Goal: Transaction & Acquisition: Purchase product/service

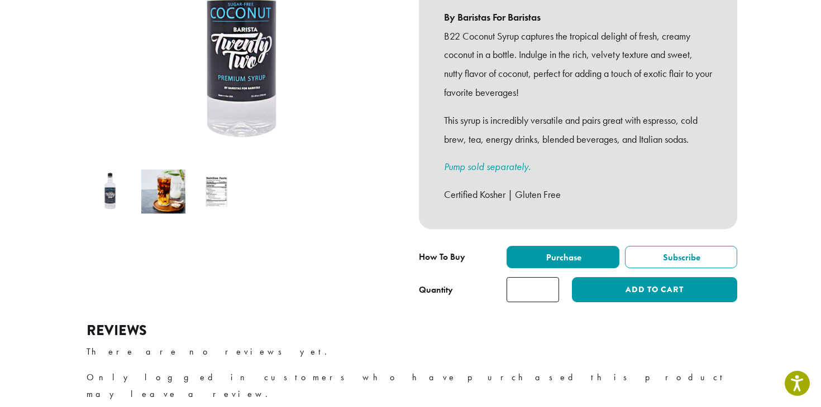
scroll to position [255, 0]
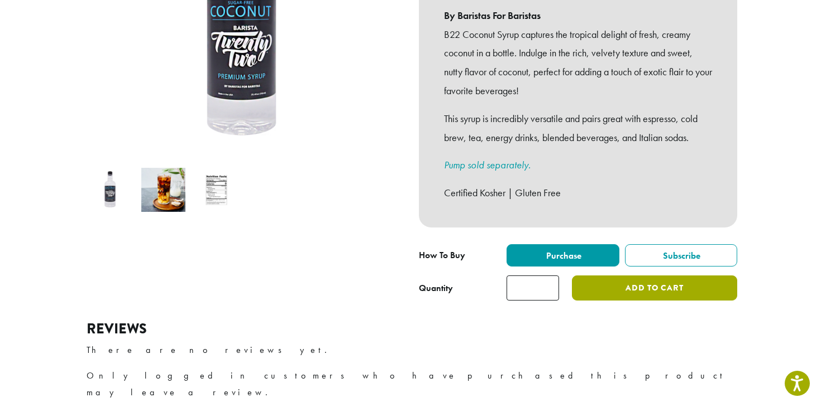
click at [651, 278] on button "Add to cart" at bounding box center [654, 288] width 165 height 25
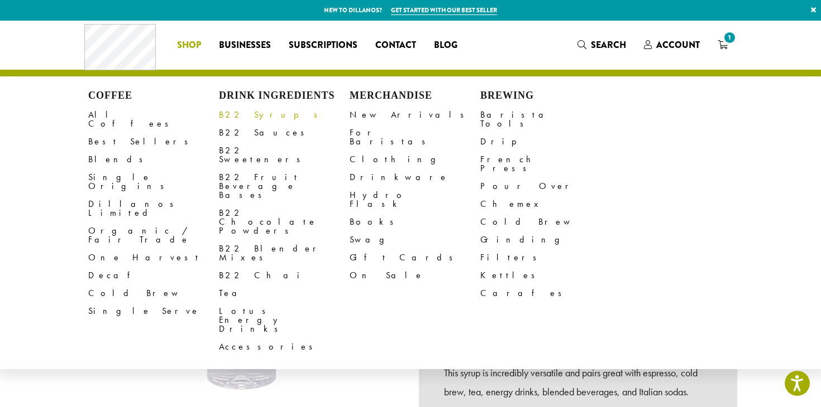
click at [237, 116] on link "B22 Syrups" at bounding box center [284, 115] width 131 height 18
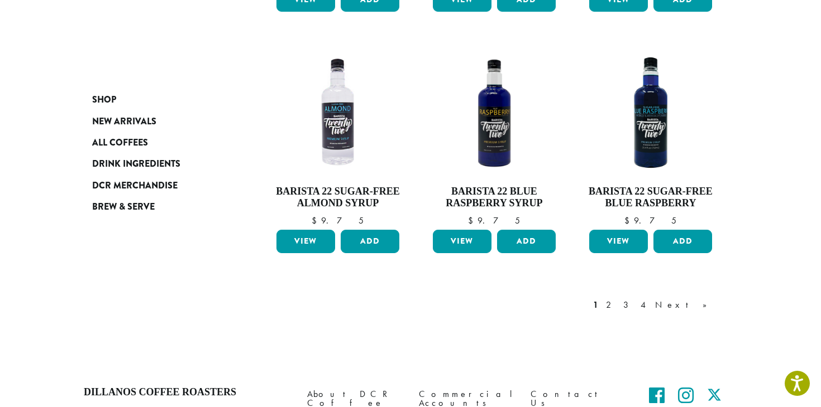
scroll to position [997, 0]
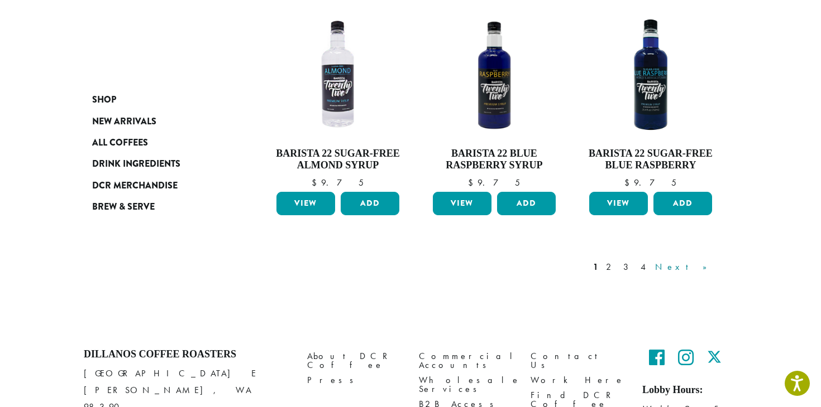
click at [696, 261] on link "Next »" at bounding box center [685, 267] width 64 height 13
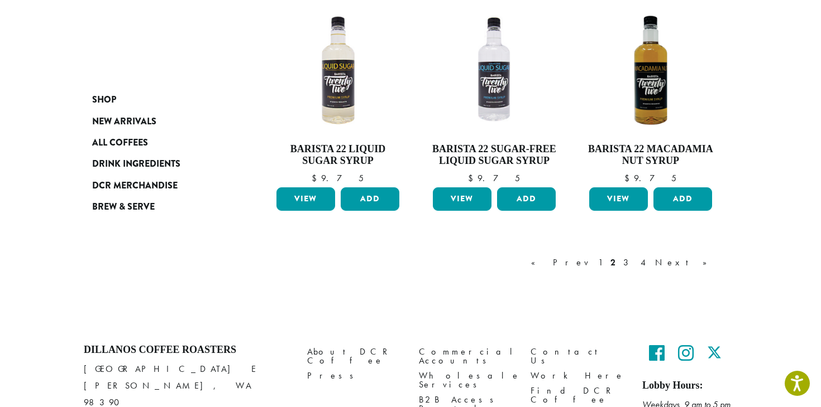
scroll to position [961, 0]
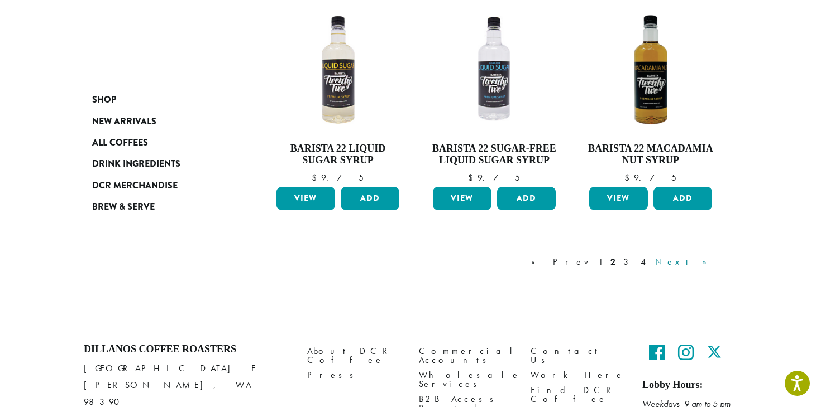
click at [707, 262] on link "Next »" at bounding box center [685, 262] width 64 height 13
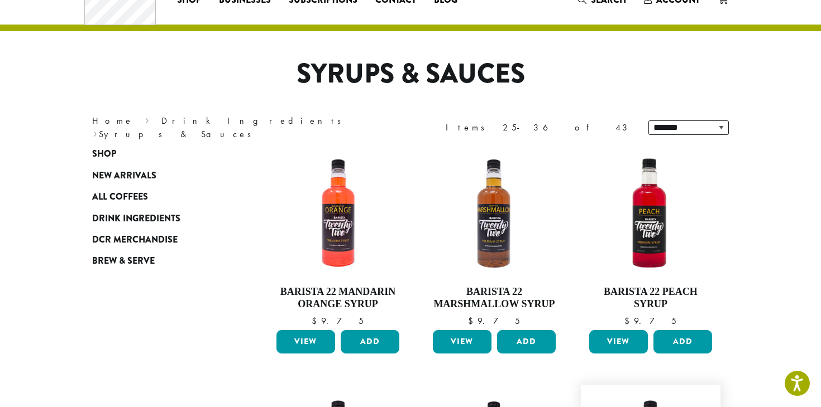
scroll to position [33, 0]
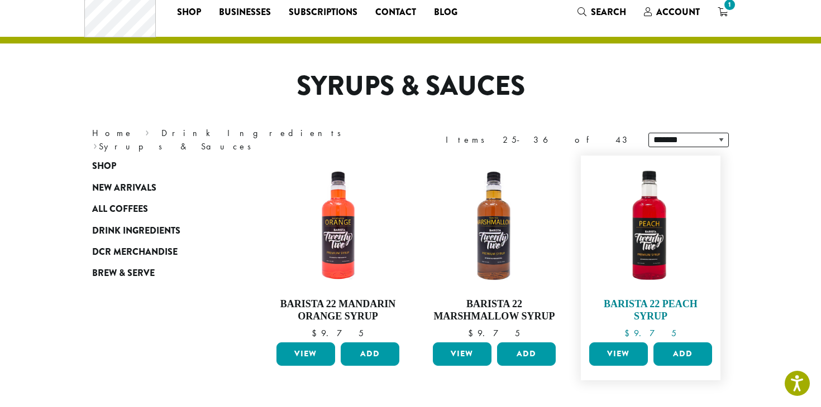
click at [642, 227] on img at bounding box center [650, 225] width 128 height 128
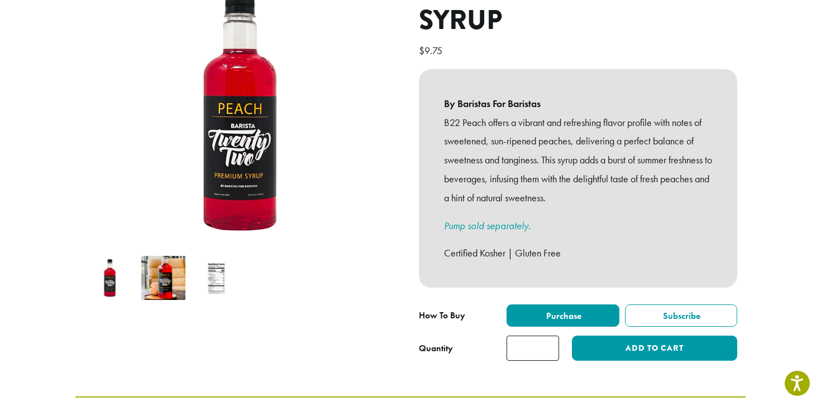
scroll to position [167, 0]
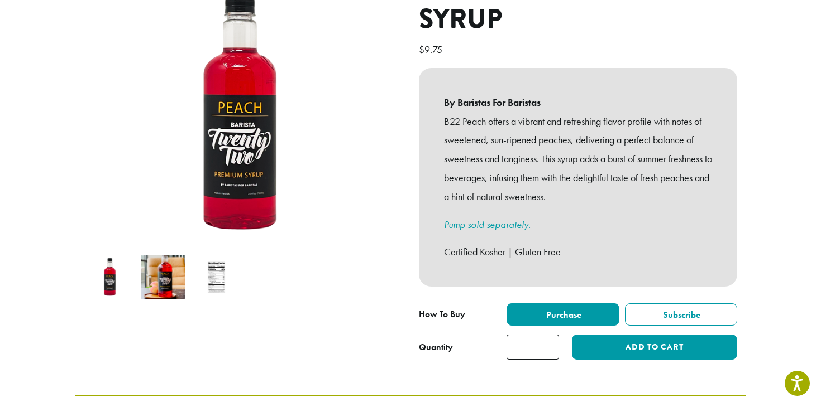
click at [215, 270] on img at bounding box center [216, 277] width 44 height 44
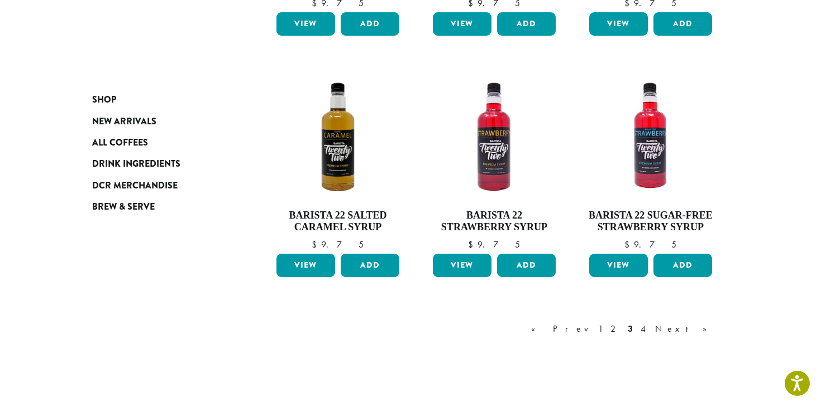
scroll to position [879, 0]
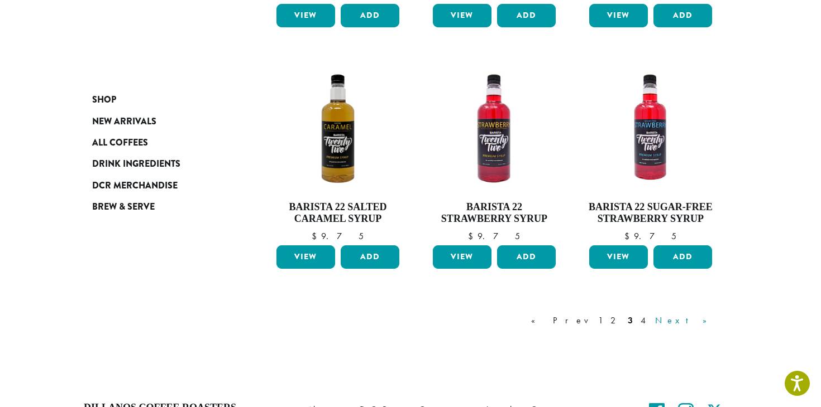
click at [703, 320] on link "Next »" at bounding box center [685, 320] width 64 height 13
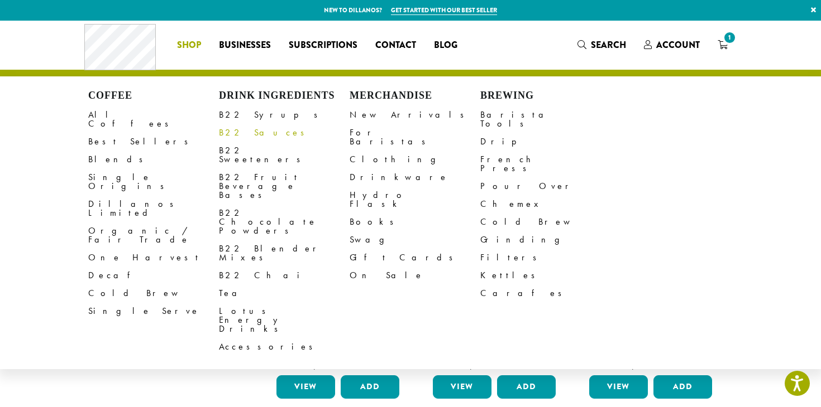
click at [242, 134] on link "B22 Sauces" at bounding box center [284, 133] width 131 height 18
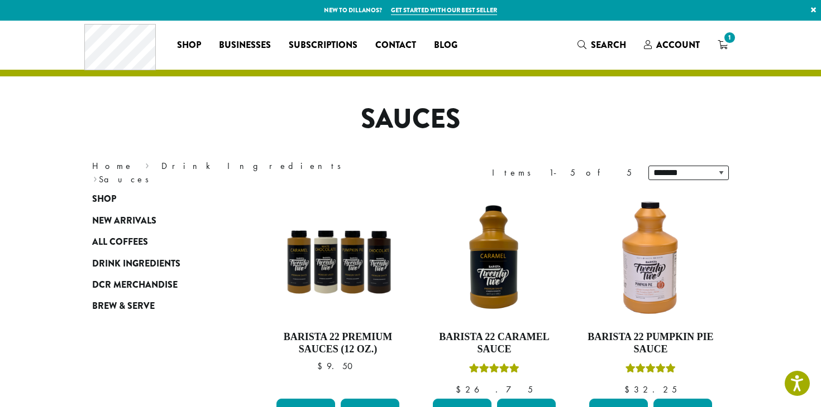
click at [729, 44] on span "1" at bounding box center [729, 37] width 15 height 15
